Goal: Check status: Check status

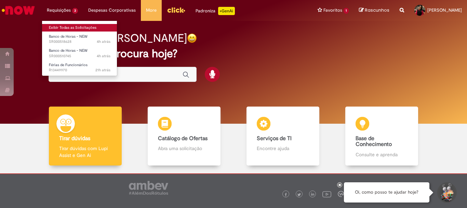
click at [76, 28] on link "Exibir Todas as Solicitações" at bounding box center [79, 28] width 75 height 8
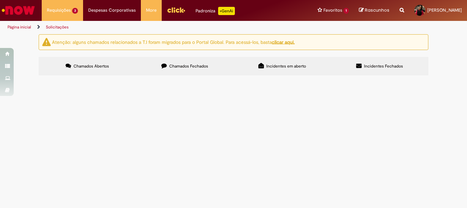
click at [0, 0] on span "Boa tarde, minhas férias estão aparecendo no click uma data e no FPW outra. E t…" at bounding box center [0, 0] width 0 height 0
click at [0, 0] on td "Boa tarde, minhas férias estão aparecendo no click uma data e no FPW outra. E t…" at bounding box center [0, 0] width 0 height 0
drag, startPoint x: 70, startPoint y: 119, endPoint x: 46, endPoint y: 119, distance: 24.3
click at [0, 0] on td "R13449970" at bounding box center [0, 0] width 0 height 0
copy span "R13449970"
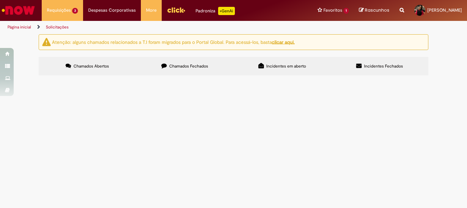
click at [0, 0] on button at bounding box center [0, 0] width 0 height 0
